Goal: Task Accomplishment & Management: Manage account settings

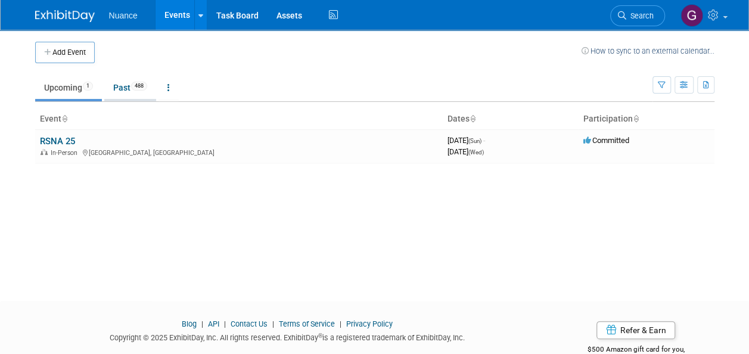
click at [128, 86] on link "Past 488" at bounding box center [130, 87] width 52 height 23
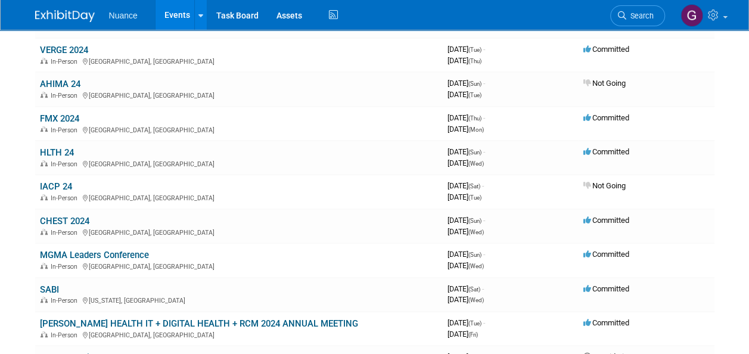
scroll to position [179, 0]
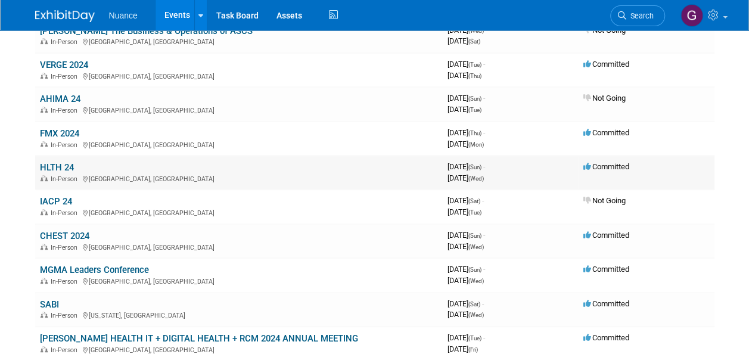
click at [63, 164] on link "HLTH 24" at bounding box center [57, 167] width 34 height 11
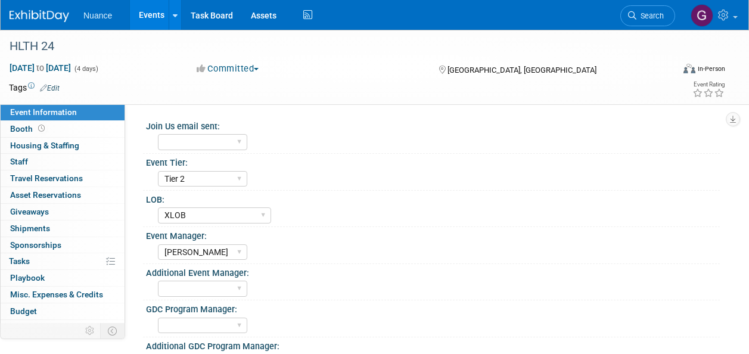
select select "Tier 2"
select select "XLOB"
select select "[PERSON_NAME]"
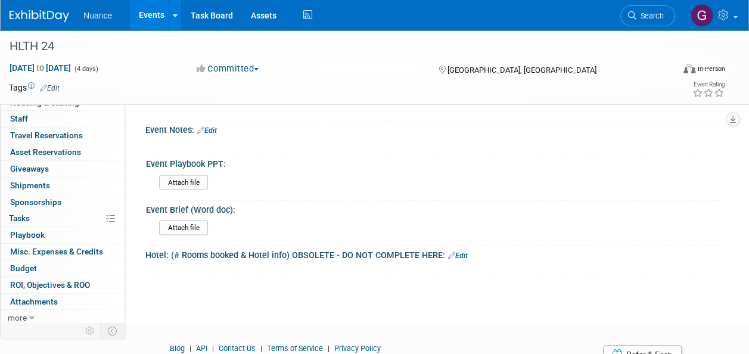
scroll to position [1008, 0]
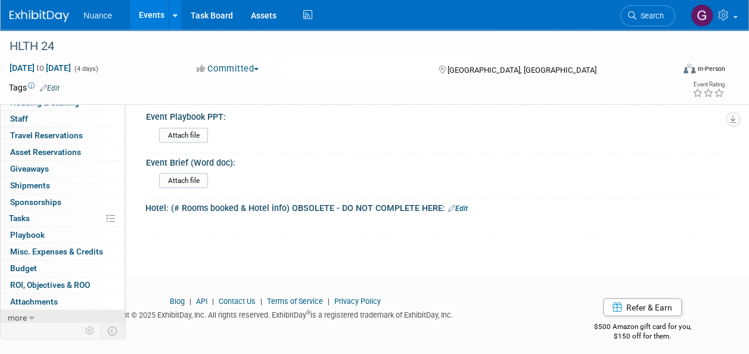
click at [26, 314] on span "more" at bounding box center [17, 318] width 19 height 10
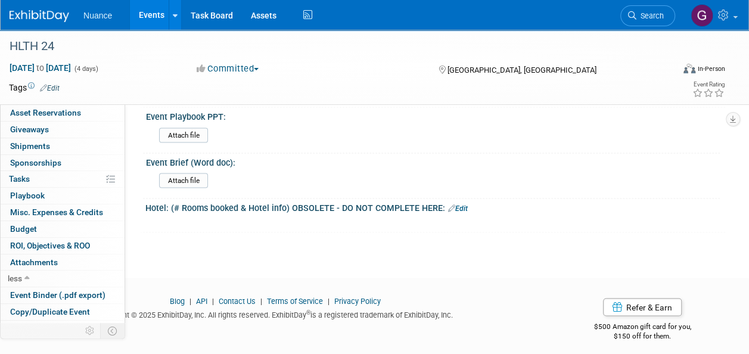
scroll to position [125, 0]
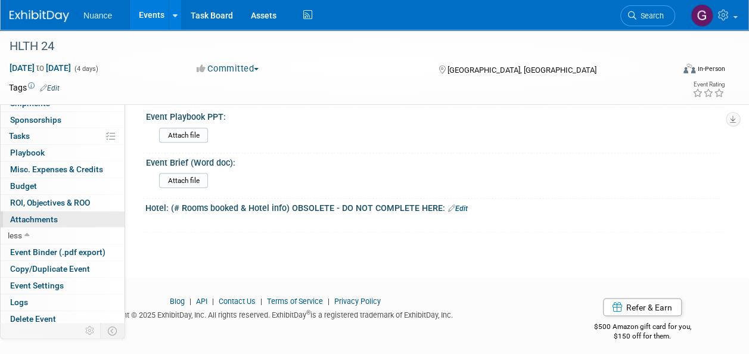
click at [44, 215] on span "Attachments 0" at bounding box center [34, 220] width 48 height 10
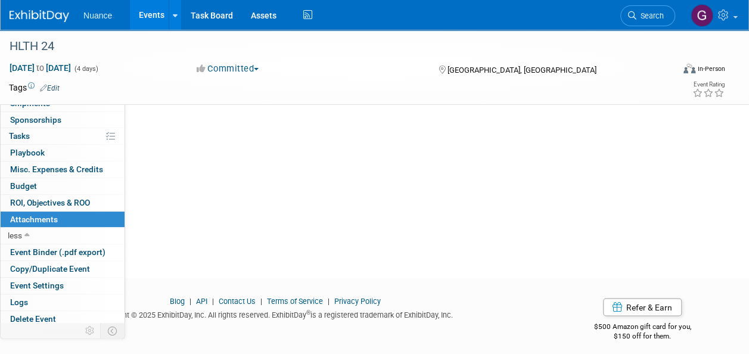
scroll to position [0, 0]
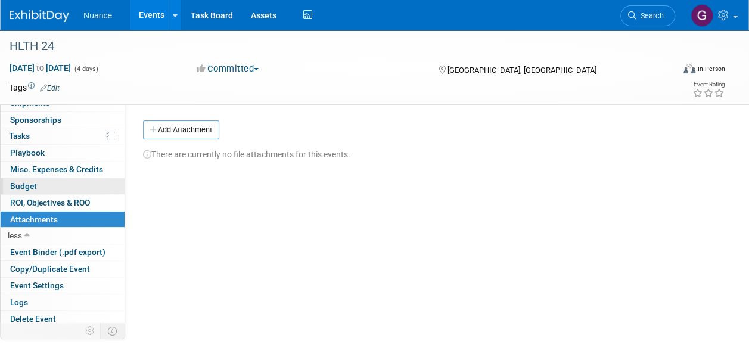
click at [30, 181] on span "Budget" at bounding box center [23, 186] width 27 height 10
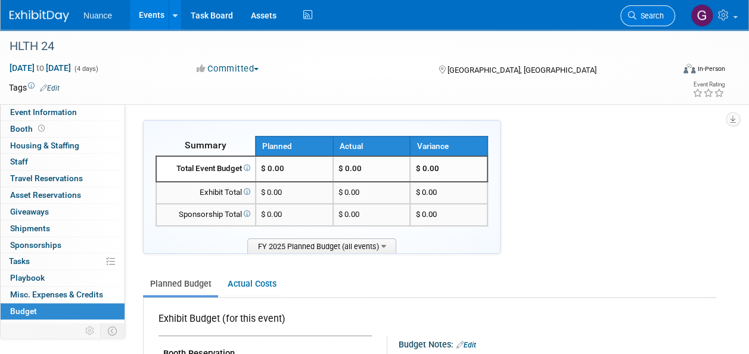
click at [652, 13] on span "Search" at bounding box center [650, 15] width 27 height 9
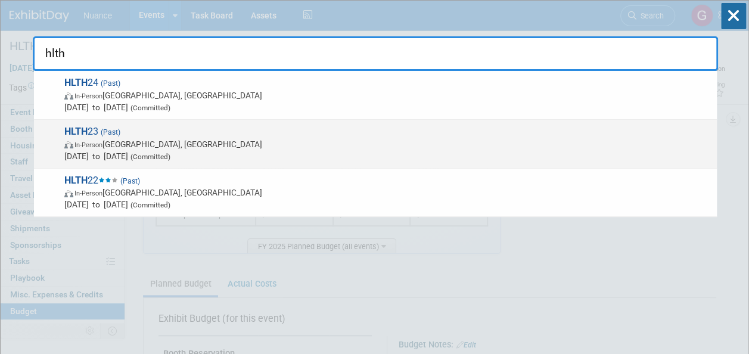
type input "hlth"
click at [122, 141] on span "In-Person Las Vegas, NV" at bounding box center [387, 144] width 647 height 12
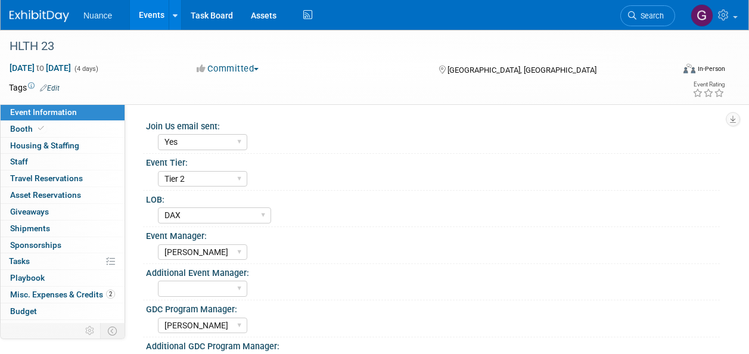
select select "Yes"
select select "Tier 2"
select select "DAX"
select select "[PERSON_NAME]"
select select "Jennifer Kuhns"
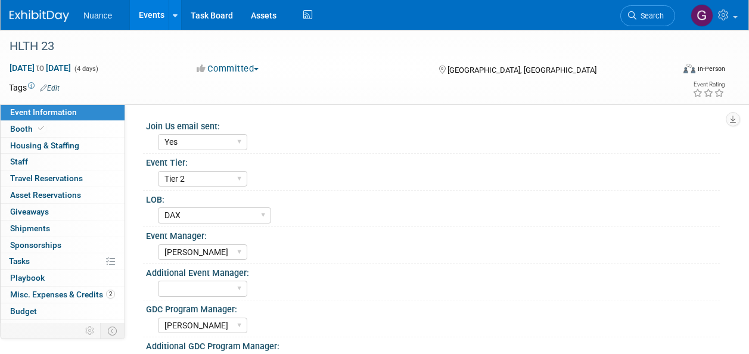
select select "Other"
select select "No"
select select "N/A - not using Captello"
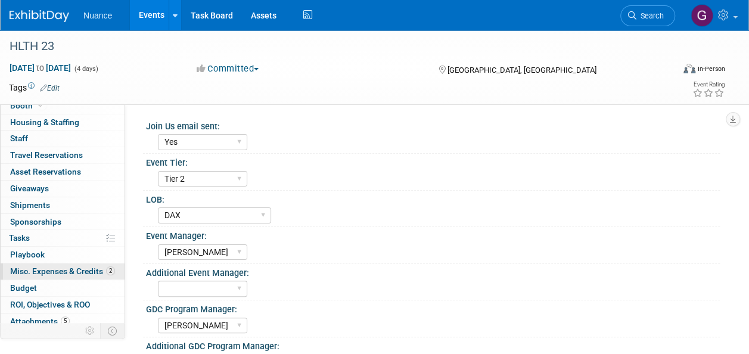
scroll to position [43, 0]
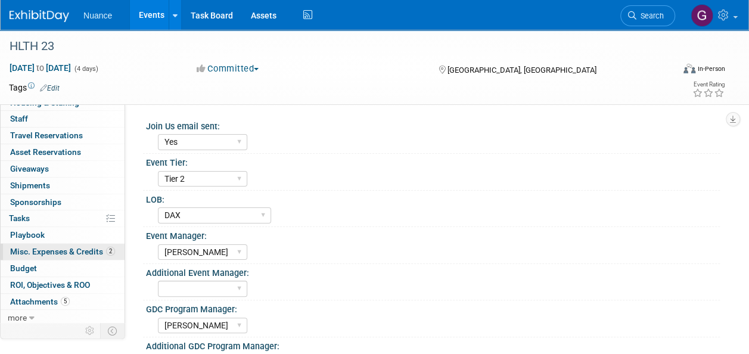
click at [79, 247] on span "Misc. Expenses & Credits 2" at bounding box center [62, 252] width 105 height 10
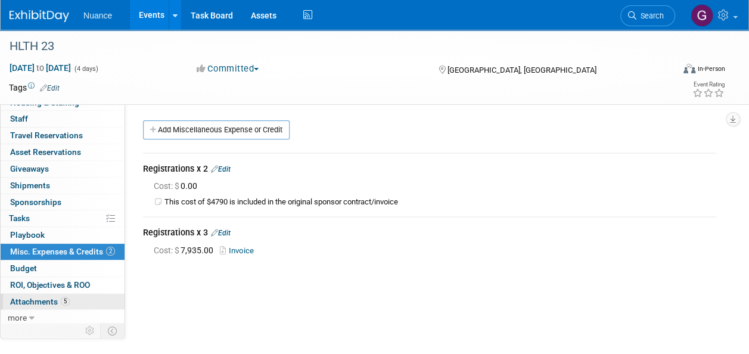
click at [44, 298] on span "Attachments 5" at bounding box center [40, 302] width 60 height 10
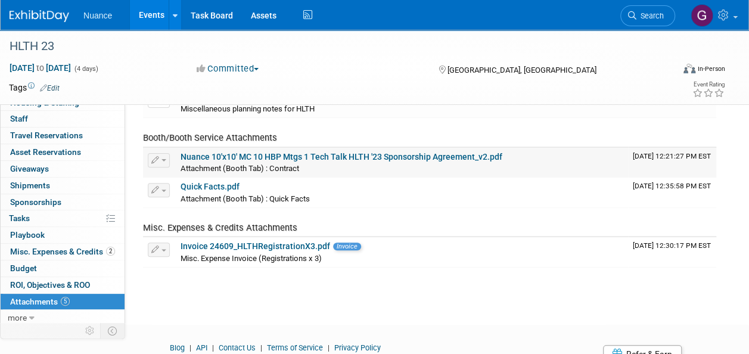
scroll to position [119, 0]
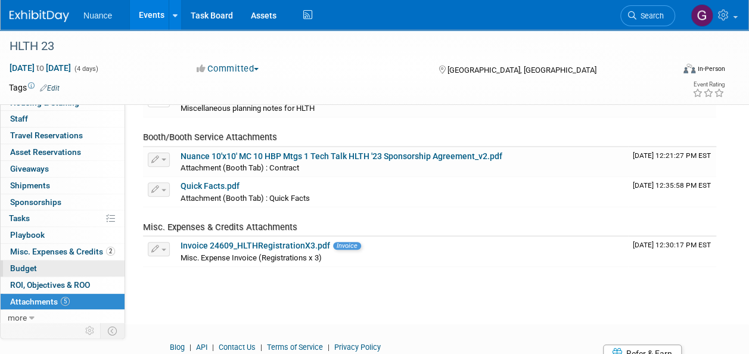
click at [26, 264] on span "Budget" at bounding box center [23, 268] width 27 height 10
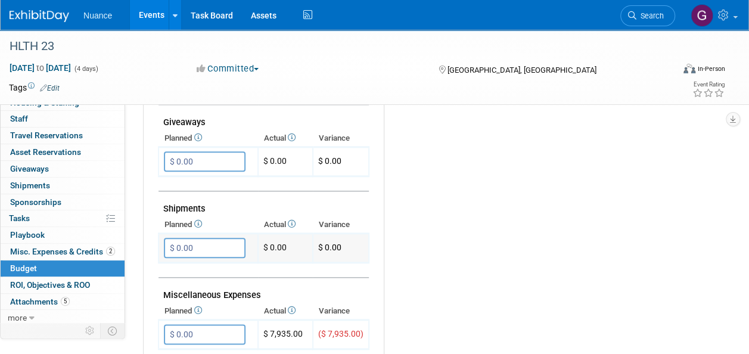
scroll to position [596, 0]
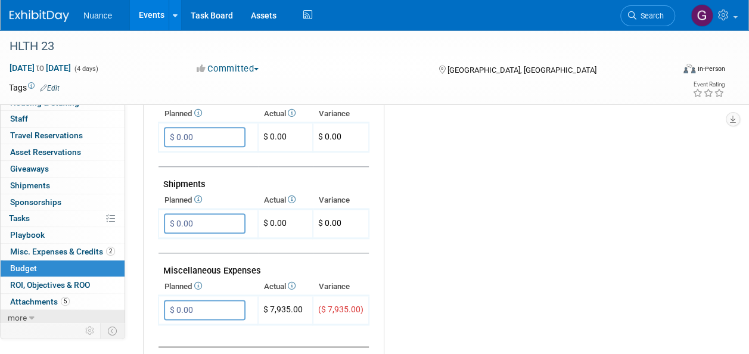
click at [35, 319] on link "more" at bounding box center [63, 318] width 124 height 16
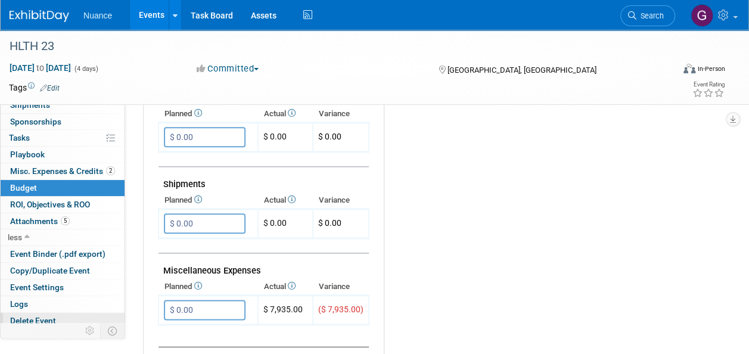
scroll to position [125, 0]
